Goal: Navigation & Orientation: Find specific page/section

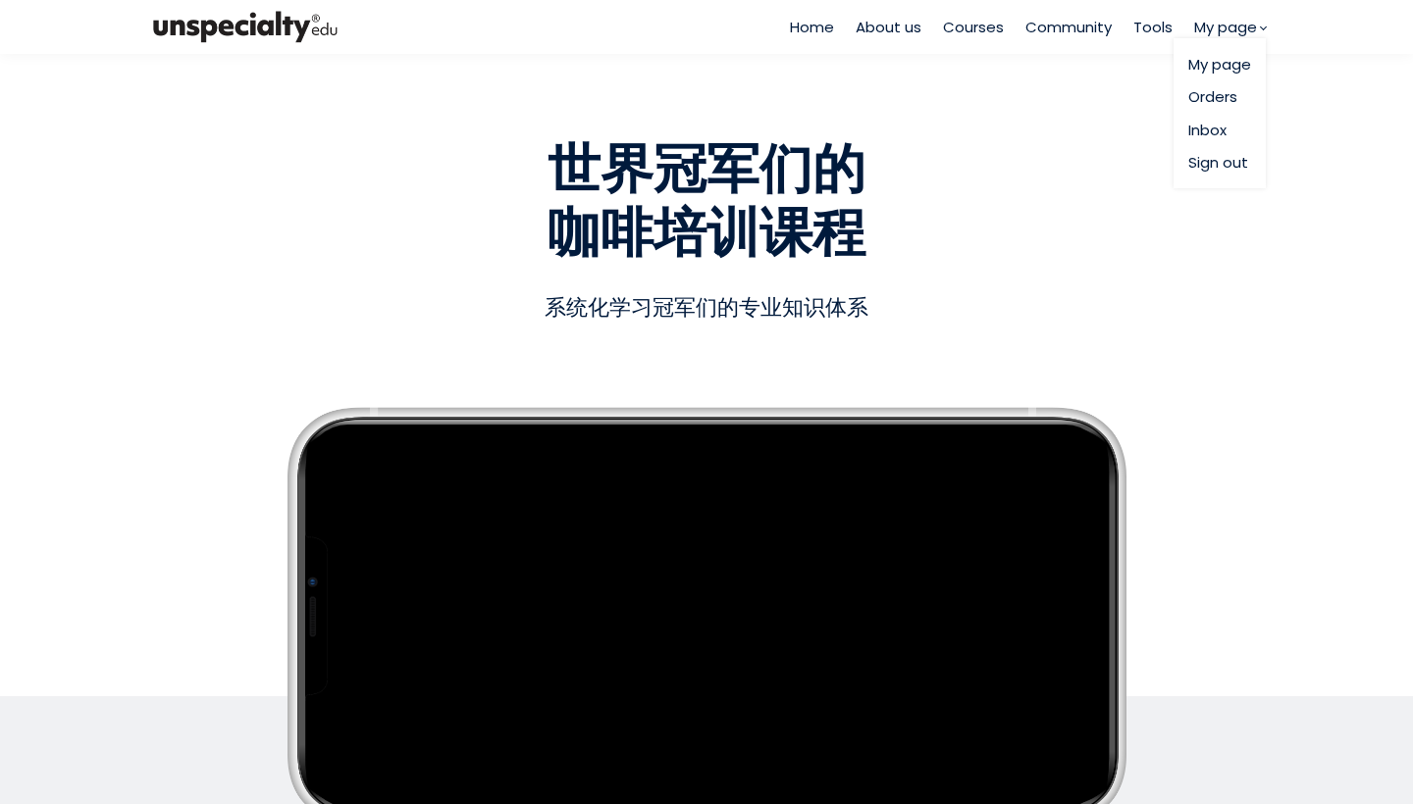
click at [1213, 68] on link "My page" at bounding box center [1219, 64] width 63 height 23
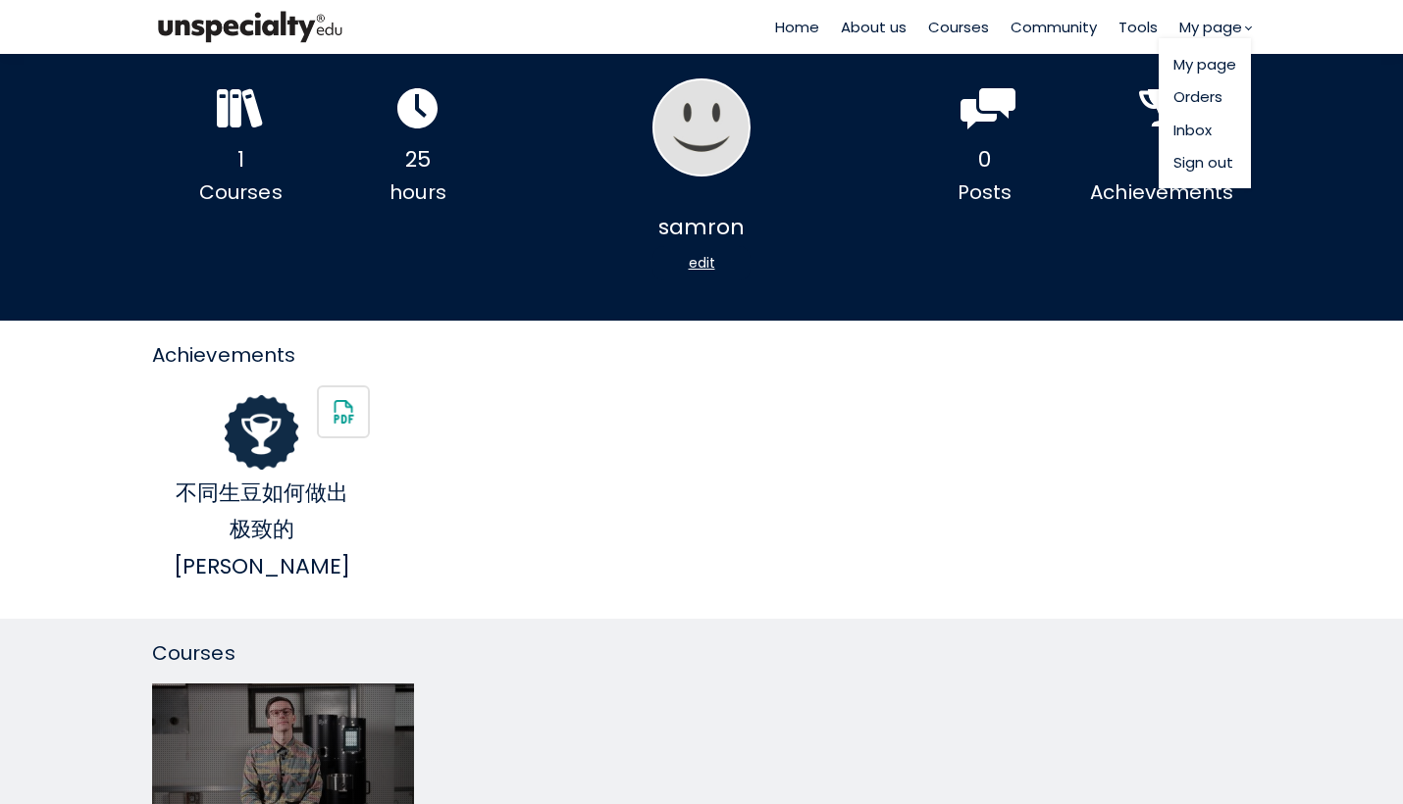
click at [1204, 128] on link "Inbox" at bounding box center [1204, 130] width 63 height 23
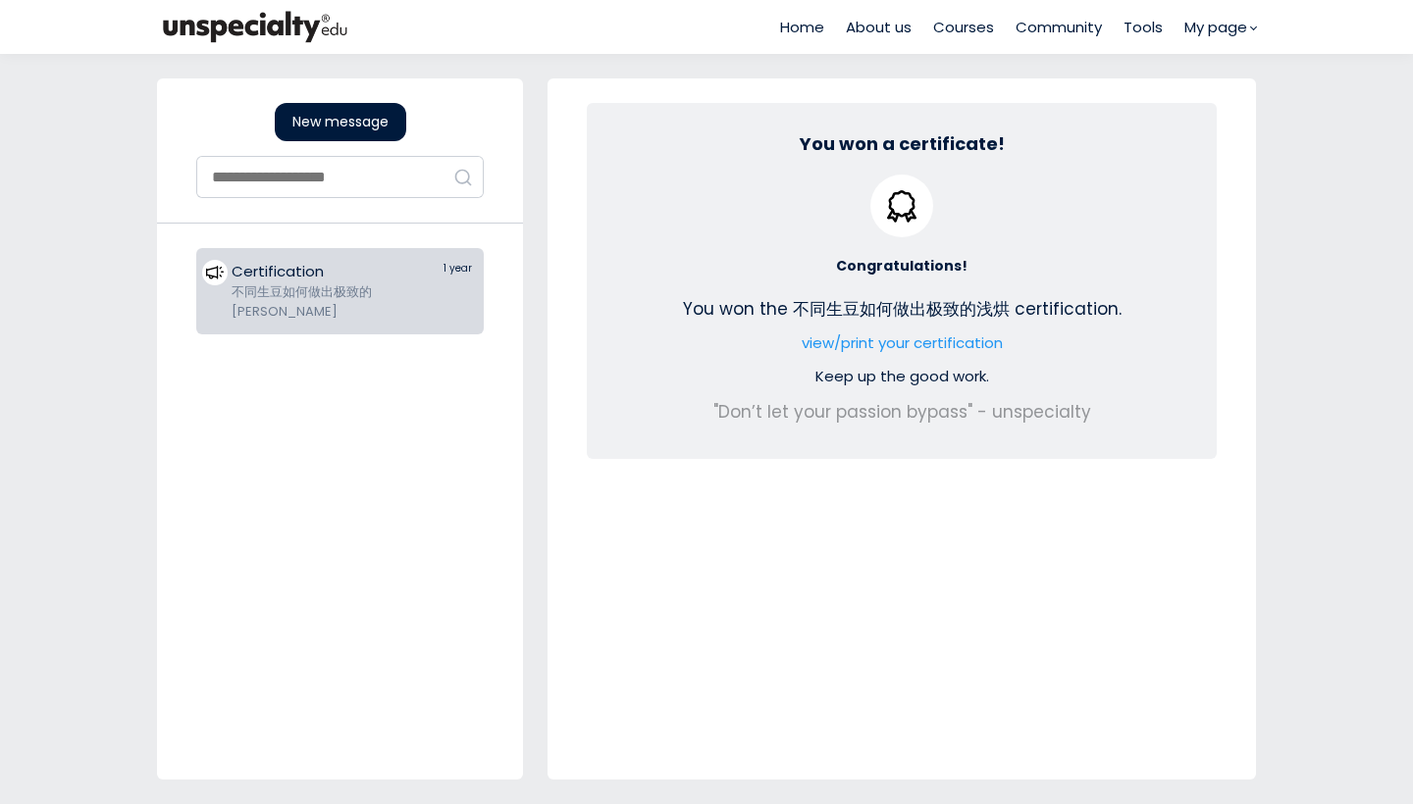
click at [1147, 38] on div "Home About us Courses Community Tools My page" at bounding box center [1018, 27] width 476 height 54
click at [1146, 33] on span "Tools" at bounding box center [1142, 27] width 39 height 23
